Goal: Information Seeking & Learning: Learn about a topic

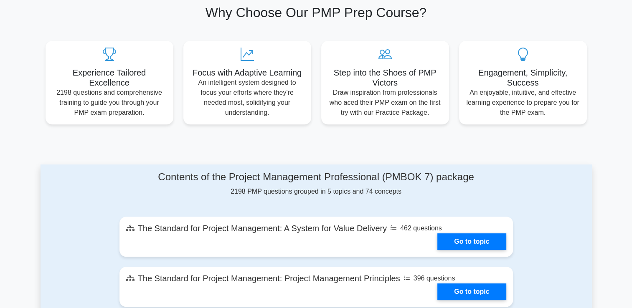
scroll to position [418, 0]
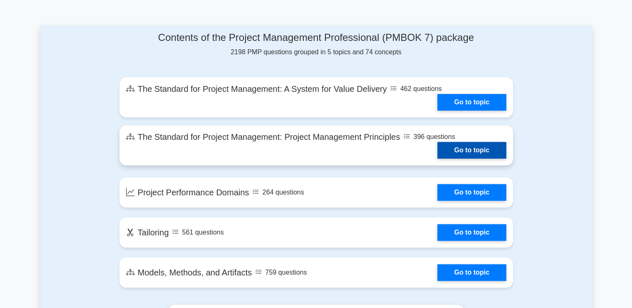
click at [449, 150] on link "Go to topic" at bounding box center [471, 150] width 68 height 17
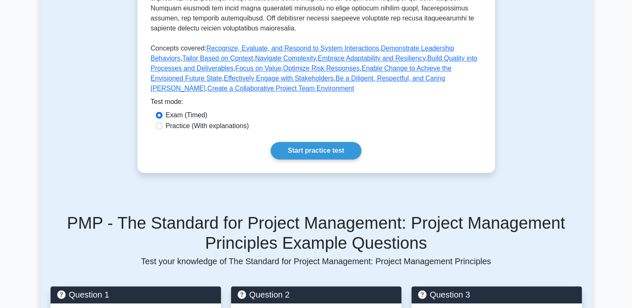
scroll to position [418, 0]
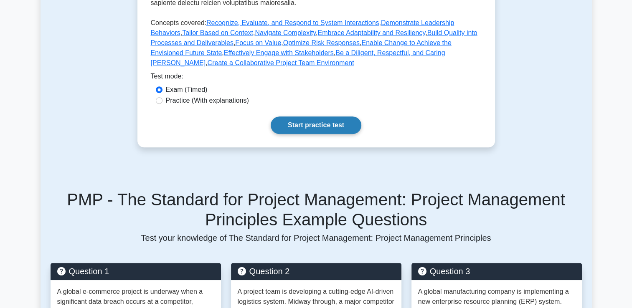
click at [347, 124] on link "Start practice test" at bounding box center [316, 126] width 91 height 18
